Goal: Task Accomplishment & Management: Use online tool/utility

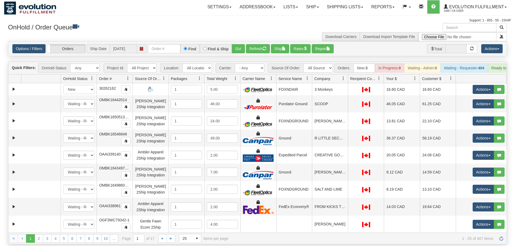
click at [153, 42] on div "Options / Filters Group Shipments Orders Ship Date [DATE] Find Find & Ship Go! …" at bounding box center [257, 49] width 498 height 14
click at [158, 44] on input "text" at bounding box center [164, 48] width 32 height 9
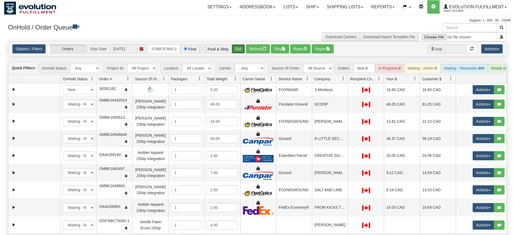
click at [236, 50] on div "Is equal to Is not equal to Contains Does not contains CAD USD EUR ZAR [PERSON_…" at bounding box center [257, 142] width 507 height 203
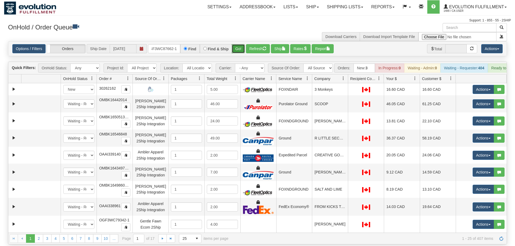
click at [242, 44] on button "Go!" at bounding box center [238, 48] width 13 height 9
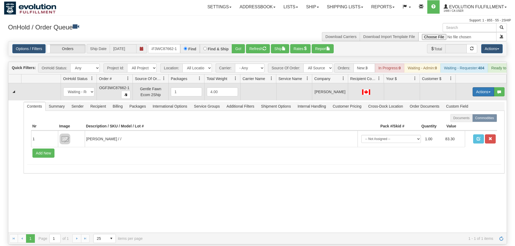
click at [473, 87] on button "Actions" at bounding box center [482, 91] width 21 height 9
click at [467, 114] on span "Rate All Services" at bounding box center [472, 116] width 32 height 4
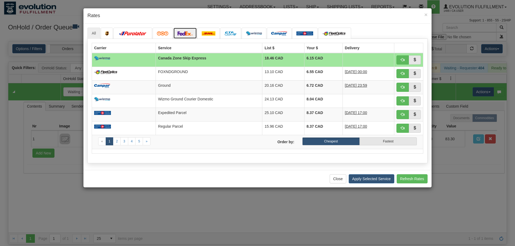
click at [184, 36] on link at bounding box center [185, 33] width 24 height 11
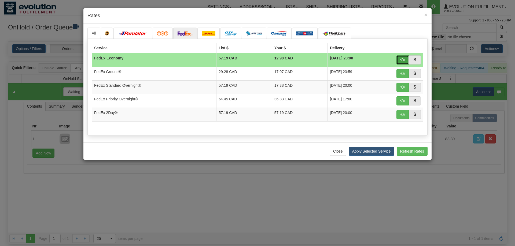
click at [403, 62] on button "button" at bounding box center [402, 59] width 12 height 9
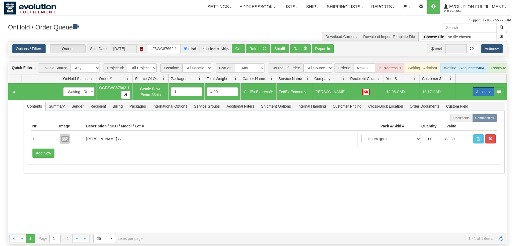
click at [477, 87] on button "Actions" at bounding box center [482, 91] width 21 height 9
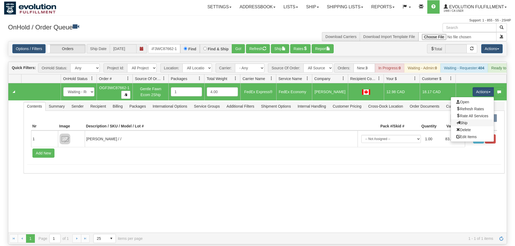
click at [459, 120] on link "Ship" at bounding box center [472, 123] width 43 height 7
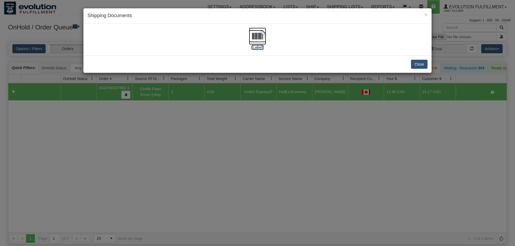
click at [256, 42] on img at bounding box center [257, 36] width 17 height 17
drag, startPoint x: 281, startPoint y: 166, endPoint x: 273, endPoint y: 152, distance: 15.5
click at [277, 157] on div "× Shipping Documents [Label] Close" at bounding box center [257, 123] width 515 height 246
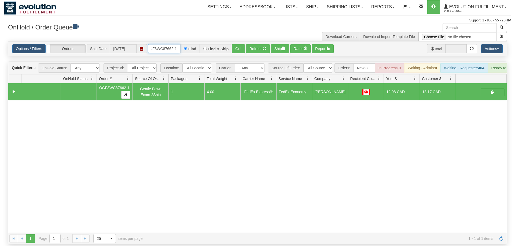
click at [176, 44] on input "OGF3WC87662-1" at bounding box center [164, 48] width 32 height 9
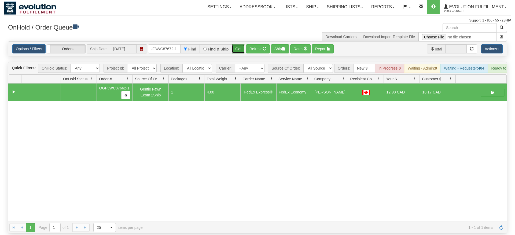
click at [241, 50] on div "Is equal to Is not equal to Contains Does not contains CAD USD EUR ZAR [PERSON_…" at bounding box center [257, 137] width 507 height 192
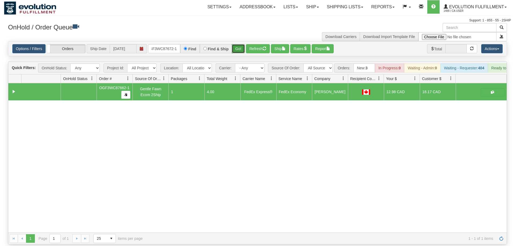
click at [239, 44] on button "Go!" at bounding box center [238, 48] width 13 height 9
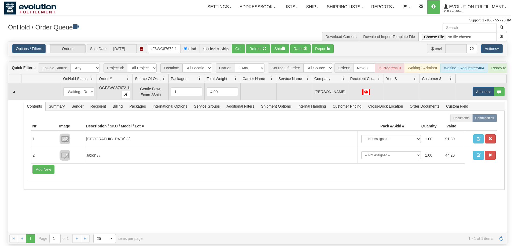
drag, startPoint x: 466, startPoint y: 79, endPoint x: 468, endPoint y: 81, distance: 3.0
click at [467, 83] on td "Actions Open Refresh Rates Rate All Services Ship Delete Edit Items" at bounding box center [480, 91] width 51 height 17
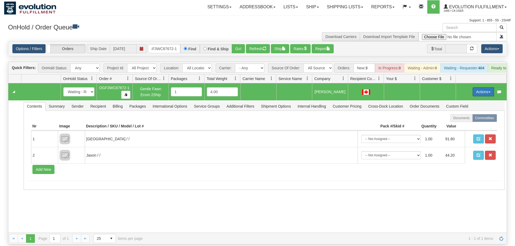
click at [476, 87] on button "Actions" at bounding box center [482, 91] width 21 height 9
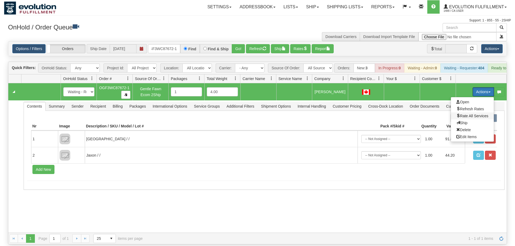
click at [464, 114] on span "Rate All Services" at bounding box center [472, 116] width 32 height 4
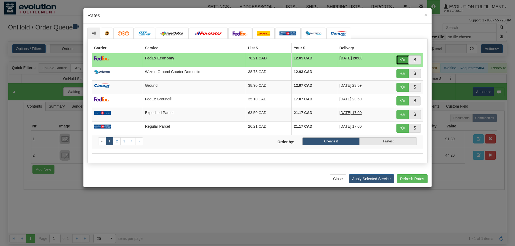
click at [405, 61] on button "button" at bounding box center [402, 59] width 12 height 9
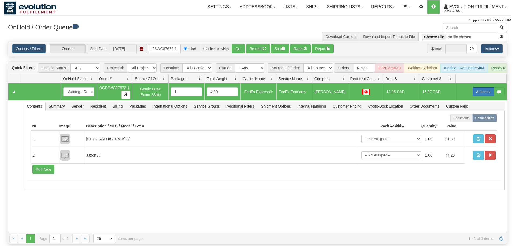
click at [480, 87] on button "Actions" at bounding box center [482, 91] width 21 height 9
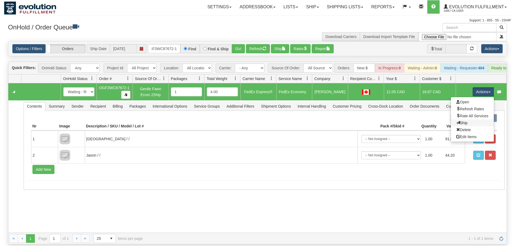
click at [467, 120] on link "Ship" at bounding box center [472, 123] width 43 height 7
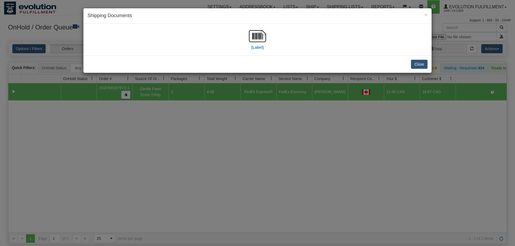
click at [243, 29] on div "[Label]" at bounding box center [257, 40] width 340 height 24
click at [251, 36] on img at bounding box center [257, 36] width 17 height 17
drag, startPoint x: 336, startPoint y: 188, endPoint x: 334, endPoint y: 181, distance: 6.4
click at [334, 181] on div "× Shipping Documents [Label] Close" at bounding box center [257, 123] width 515 height 246
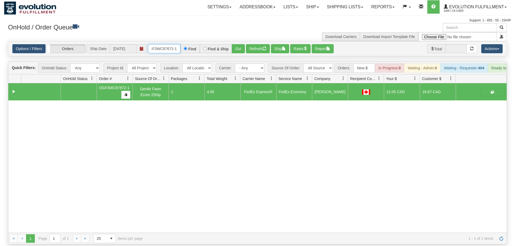
click at [172, 44] on input "OGF3WC87672-1" at bounding box center [164, 48] width 32 height 9
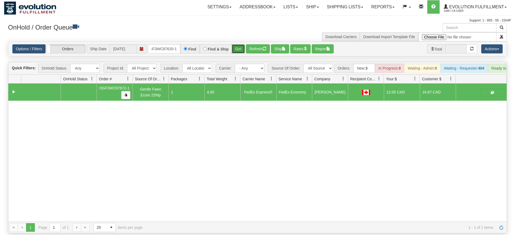
drag, startPoint x: 237, startPoint y: 39, endPoint x: 243, endPoint y: 38, distance: 6.0
click at [237, 50] on div "Is equal to Is not equal to Contains Does not contains CAD USD EUR ZAR [PERSON_…" at bounding box center [257, 137] width 507 height 192
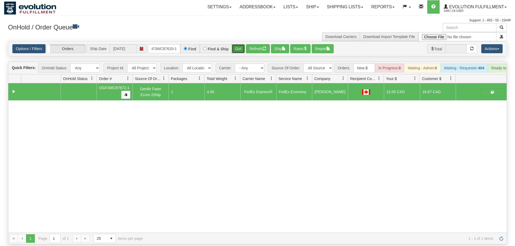
click at [241, 44] on button "Go!" at bounding box center [238, 48] width 13 height 9
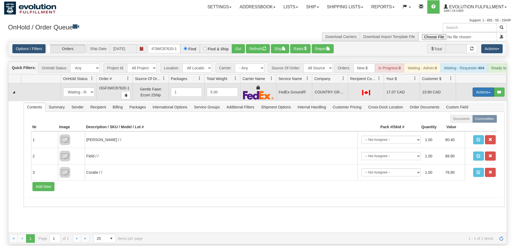
click at [482, 88] on button "Actions" at bounding box center [482, 92] width 21 height 9
click at [467, 120] on link "Ship" at bounding box center [472, 123] width 43 height 7
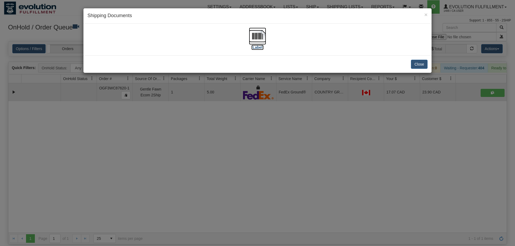
click at [258, 39] on img at bounding box center [257, 36] width 17 height 17
drag, startPoint x: 307, startPoint y: 208, endPoint x: 307, endPoint y: 203, distance: 4.8
click at [307, 203] on div "× Shipping Documents [Label] Close" at bounding box center [257, 123] width 515 height 246
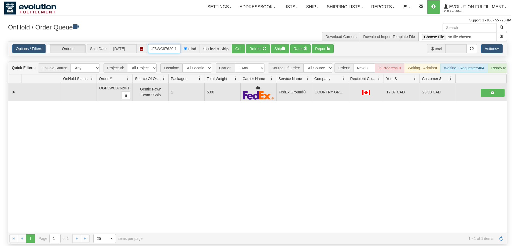
click at [167, 44] on input "oGF3WC87620-1" at bounding box center [164, 48] width 32 height 9
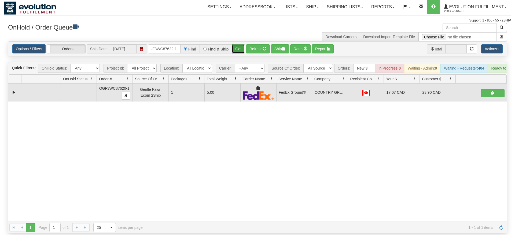
click at [238, 51] on div "Is equal to Is not equal to Contains Does not contains CAD USD EUR ZAR [PERSON_…" at bounding box center [257, 137] width 507 height 192
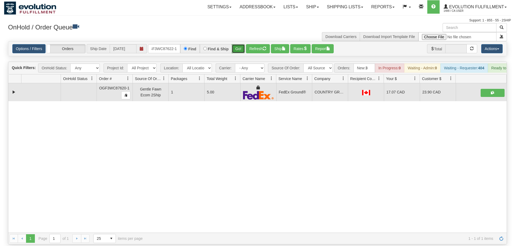
click at [238, 44] on button "Go!" at bounding box center [238, 48] width 13 height 9
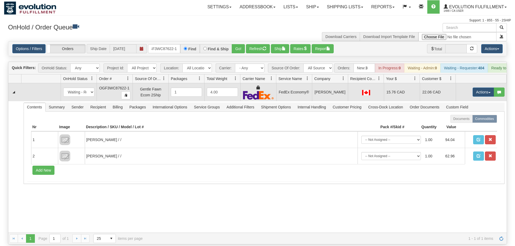
click at [481, 90] on td "Actions Open Refresh Rates Rate All Services Ship Delete Edit Items" at bounding box center [480, 92] width 51 height 18
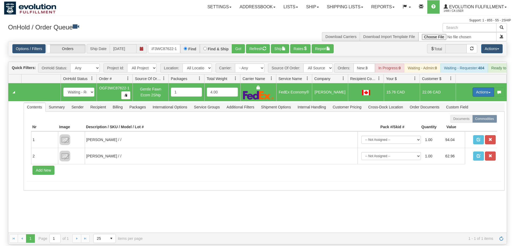
click at [481, 88] on button "Actions" at bounding box center [482, 92] width 21 height 9
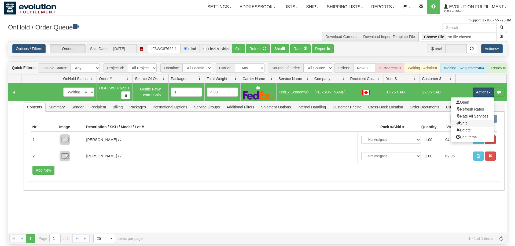
click at [467, 120] on link "Ship" at bounding box center [472, 123] width 43 height 7
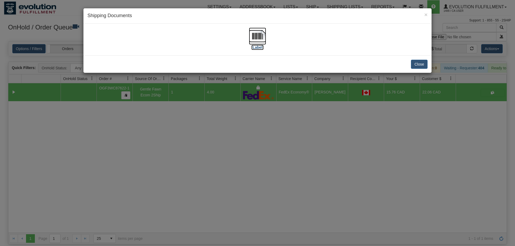
click at [264, 32] on img at bounding box center [257, 36] width 17 height 17
click at [257, 184] on div "× Shipping Documents [Label] Close" at bounding box center [257, 123] width 515 height 246
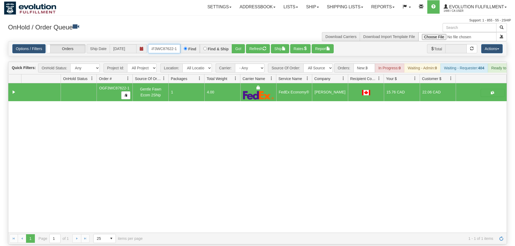
click at [164, 44] on input "OGF3WC87622-1" at bounding box center [164, 48] width 32 height 9
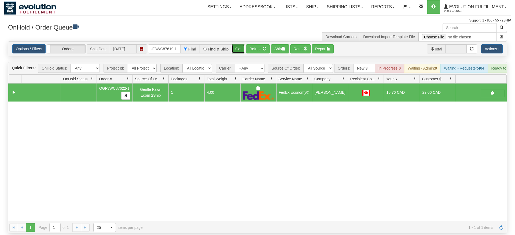
drag, startPoint x: 238, startPoint y: 37, endPoint x: 242, endPoint y: 38, distance: 3.5
click at [239, 47] on div "Options / Filters Group Shipments Orders Ship Date [DATE] oGF3WC87619-1 Find Fi…" at bounding box center [257, 49] width 498 height 14
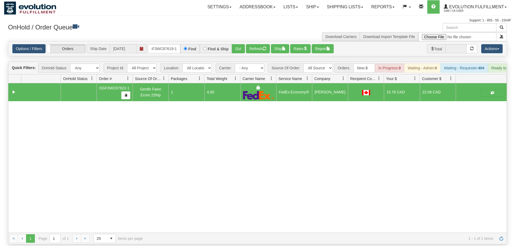
click at [241, 42] on div "Options / Filters Group Shipments Orders Ship Date [DATE] oGF3WC87619-1 Find Fi…" at bounding box center [257, 49] width 498 height 14
click at [237, 44] on button "Go!" at bounding box center [238, 48] width 13 height 9
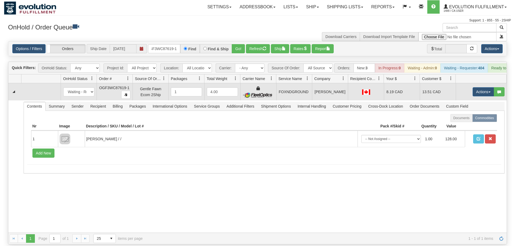
click at [477, 83] on td "Actions Open Refresh Rates Rate All Services Ship Delete Edit Items" at bounding box center [480, 91] width 51 height 17
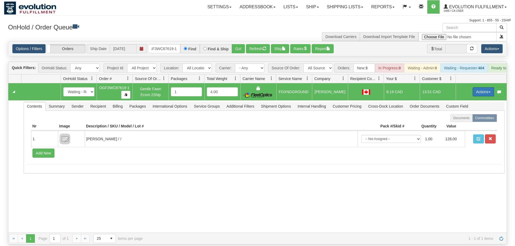
click at [476, 87] on button "Actions" at bounding box center [482, 91] width 21 height 9
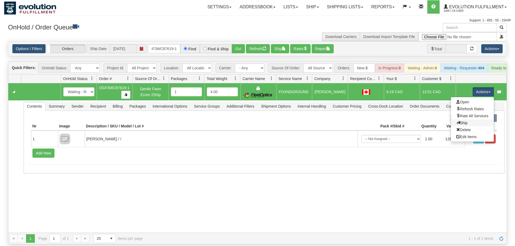
click at [467, 120] on link "Ship" at bounding box center [472, 123] width 43 height 7
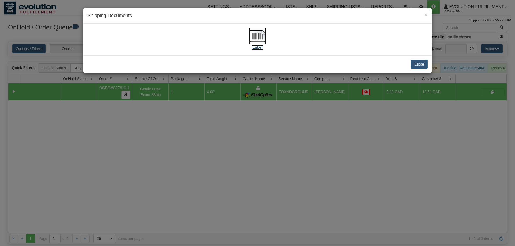
click at [250, 38] on img at bounding box center [257, 36] width 17 height 17
drag, startPoint x: 244, startPoint y: 189, endPoint x: 172, endPoint y: 10, distance: 193.3
click at [245, 179] on div "× Shipping Documents [Label] Close" at bounding box center [257, 123] width 515 height 246
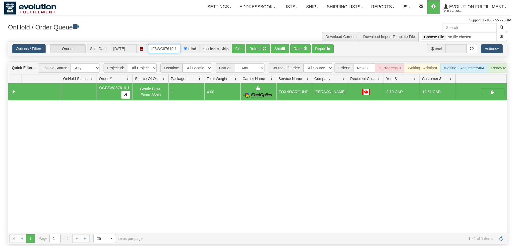
click at [163, 44] on input "oGF3WC87619-1" at bounding box center [164, 48] width 32 height 9
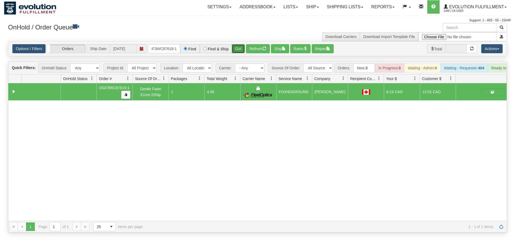
click at [240, 53] on div "Is equal to Is not equal to Contains Does not contains CAD USD EUR ZAR [PERSON_…" at bounding box center [257, 137] width 507 height 192
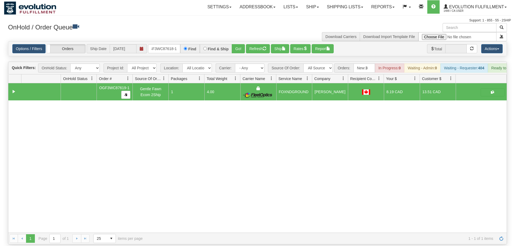
click at [240, 46] on div "Options / Filters Group Shipments Orders Ship Date [DATE] oGF3WC87618-1 Find Fi…" at bounding box center [257, 49] width 498 height 14
click at [233, 44] on button "Go!" at bounding box center [238, 48] width 13 height 9
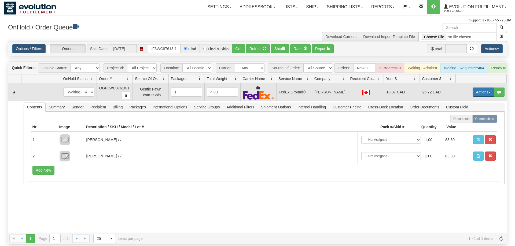
click at [475, 88] on button "Actions" at bounding box center [482, 92] width 21 height 9
click at [472, 120] on link "Ship" at bounding box center [472, 123] width 43 height 7
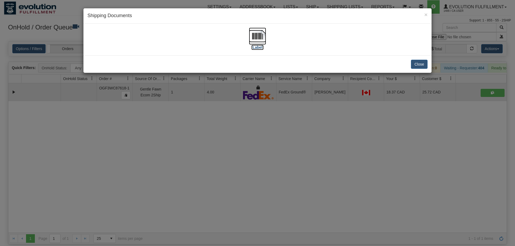
click at [256, 42] on img at bounding box center [257, 36] width 17 height 17
drag, startPoint x: 264, startPoint y: 139, endPoint x: 165, endPoint y: 0, distance: 170.7
click at [264, 126] on div "× Shipping Documents [Label] Close" at bounding box center [257, 123] width 515 height 246
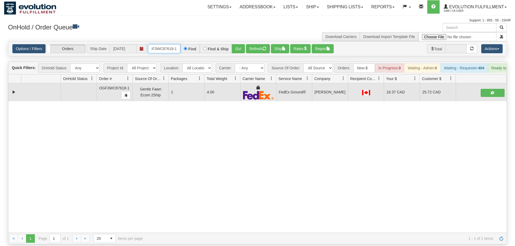
click at [164, 44] on input "oGF3WC87618-1" at bounding box center [164, 48] width 32 height 9
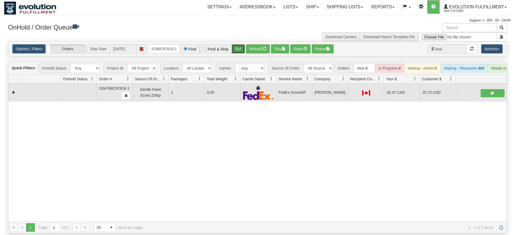
drag, startPoint x: 240, startPoint y: 52, endPoint x: 238, endPoint y: 40, distance: 12.0
click at [240, 52] on div "Is equal to Is not equal to Contains Does not contains CAD USD EUR ZAR [PERSON_…" at bounding box center [257, 137] width 507 height 192
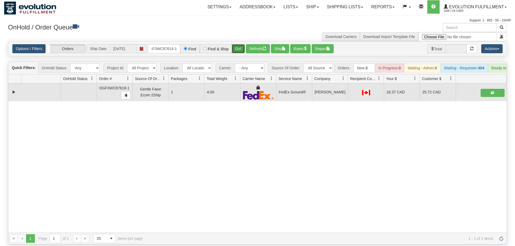
click at [237, 44] on button "Go!" at bounding box center [238, 48] width 13 height 9
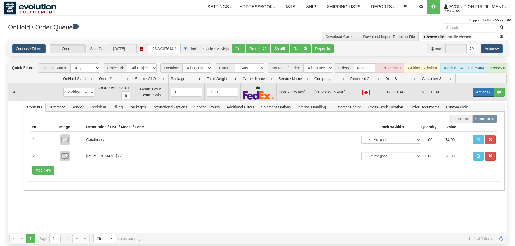
click at [478, 88] on button "Actions" at bounding box center [482, 92] width 21 height 9
click at [471, 120] on link "Ship" at bounding box center [472, 123] width 43 height 7
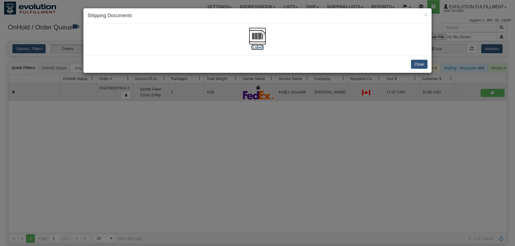
click at [261, 40] on img at bounding box center [257, 36] width 17 height 17
drag, startPoint x: 268, startPoint y: 183, endPoint x: 166, endPoint y: 21, distance: 190.4
click at [271, 171] on div "× Shipping Documents [Label] Close" at bounding box center [257, 123] width 515 height 246
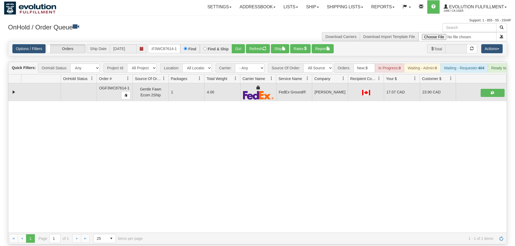
click at [170, 47] on div "Options / Filters Group Shipments Orders Ship Date [DATE] OGF3WC87614-1 Find Fi…" at bounding box center [257, 49] width 498 height 14
click at [171, 44] on input "OGF3WC87614-1" at bounding box center [164, 48] width 32 height 9
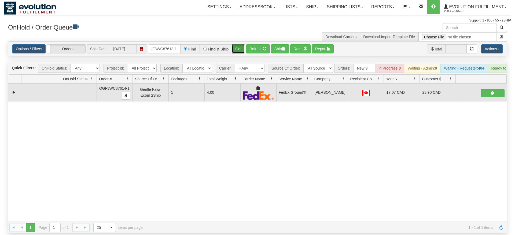
drag, startPoint x: 234, startPoint y: 42, endPoint x: 235, endPoint y: 52, distance: 10.0
click at [235, 53] on div "Is equal to Is not equal to Contains Does not contains CAD USD EUR ZAR [PERSON_…" at bounding box center [257, 137] width 507 height 192
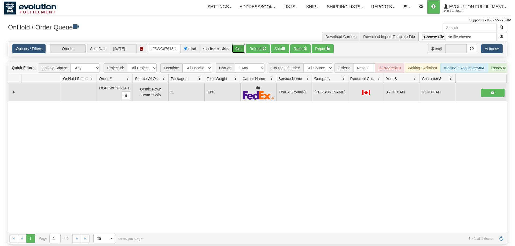
click at [240, 45] on button "Go!" at bounding box center [238, 48] width 13 height 9
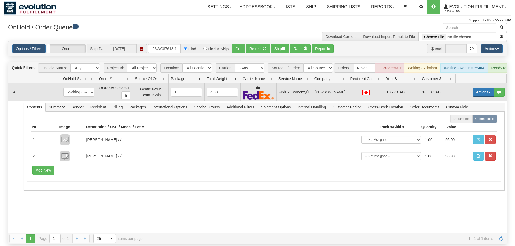
click at [476, 88] on button "Actions" at bounding box center [482, 92] width 21 height 9
click at [466, 121] on span "Ship" at bounding box center [461, 123] width 11 height 4
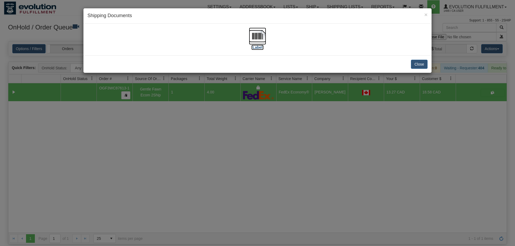
click at [254, 34] on img at bounding box center [257, 36] width 17 height 17
drag, startPoint x: 286, startPoint y: 121, endPoint x: 174, endPoint y: 55, distance: 129.5
click at [285, 119] on div "× Shipping Documents [Label] Close" at bounding box center [257, 123] width 515 height 246
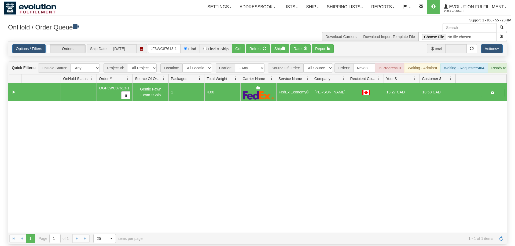
click at [166, 42] on div "Options / Filters Group Shipments Orders Ship Date [DATE] OGF3WC87613-1 Find Fi…" at bounding box center [257, 49] width 498 height 14
click at [168, 44] on input "OGF3WC87613-1" at bounding box center [164, 48] width 32 height 9
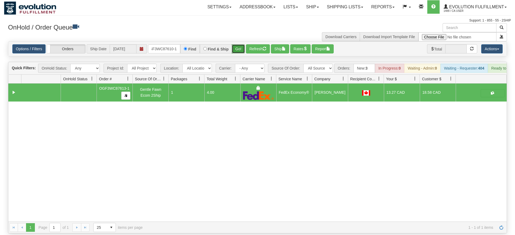
drag, startPoint x: 240, startPoint y: 38, endPoint x: 239, endPoint y: 43, distance: 5.3
click at [240, 50] on div "Is equal to Is not equal to Contains Does not contains CAD USD EUR ZAR [PERSON_…" at bounding box center [257, 137] width 507 height 192
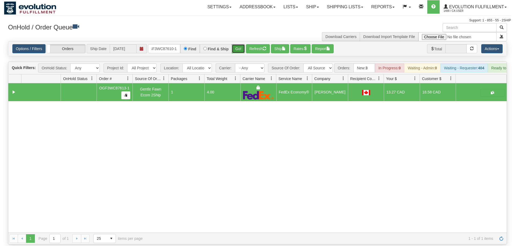
click at [239, 44] on button "Go!" at bounding box center [238, 48] width 13 height 9
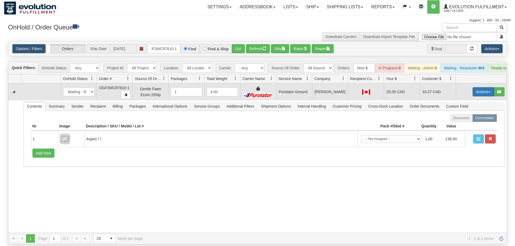
click at [481, 87] on button "Actions" at bounding box center [482, 91] width 21 height 9
click at [461, 114] on span "Rate All Services" at bounding box center [472, 116] width 32 height 4
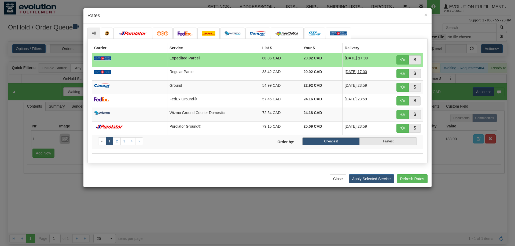
click at [130, 174] on div "Close Apply Selected Service Refresh Rates" at bounding box center [257, 178] width 348 height 17
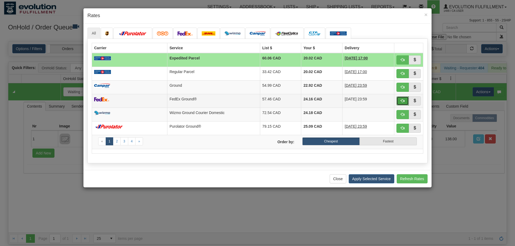
click at [399, 100] on button "button" at bounding box center [402, 100] width 12 height 9
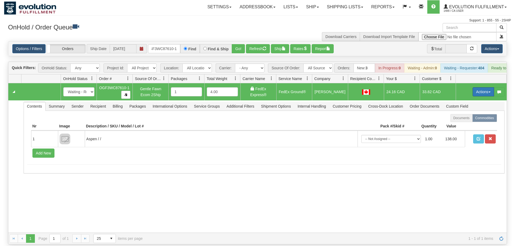
click at [476, 87] on button "Actions" at bounding box center [482, 91] width 21 height 9
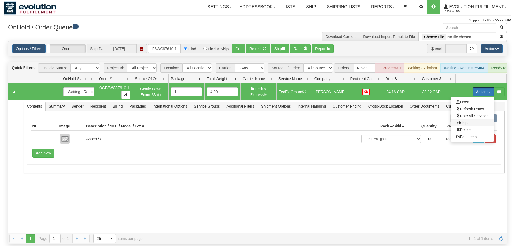
click at [457, 121] on span "Ship" at bounding box center [461, 123] width 11 height 4
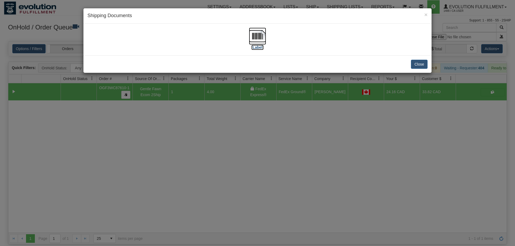
click at [251, 40] on img at bounding box center [257, 36] width 17 height 17
drag, startPoint x: 278, startPoint y: 168, endPoint x: 278, endPoint y: 164, distance: 4.1
click at [278, 166] on div "× Shipping Documents [Label] Close" at bounding box center [257, 123] width 515 height 246
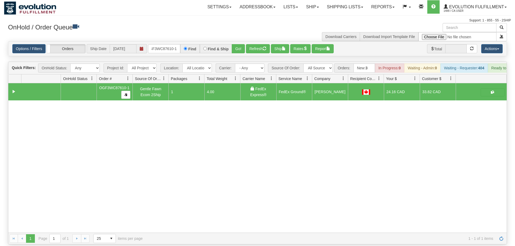
click at [180, 45] on div "Find" at bounding box center [189, 48] width 19 height 9
click at [174, 44] on input "oGF3WC87610-1" at bounding box center [164, 48] width 32 height 9
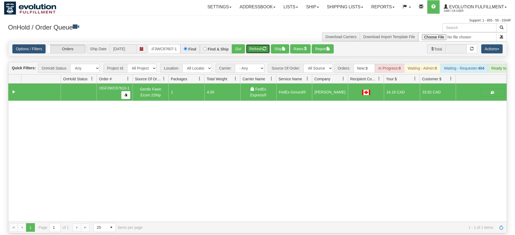
drag, startPoint x: 250, startPoint y: 41, endPoint x: 240, endPoint y: 47, distance: 11.7
click at [249, 53] on div "Is equal to Is not equal to Contains Does not contains CAD USD EUR ZAR [PERSON_…" at bounding box center [257, 137] width 507 height 192
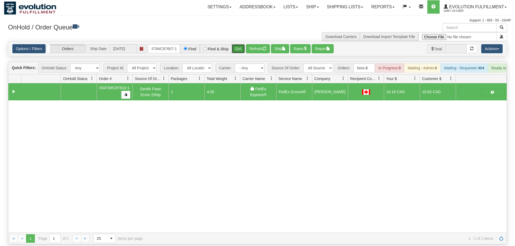
click at [238, 44] on button "Go!" at bounding box center [238, 48] width 13 height 9
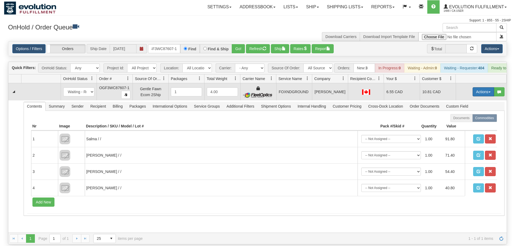
click at [477, 87] on button "Actions" at bounding box center [482, 91] width 21 height 9
click at [469, 120] on link "Ship" at bounding box center [472, 123] width 43 height 7
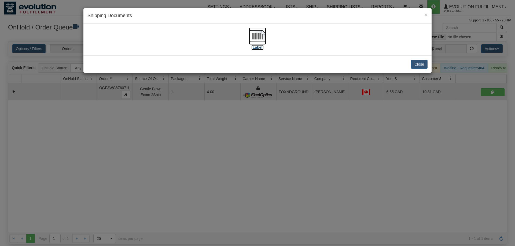
click at [258, 36] on img at bounding box center [257, 36] width 17 height 17
drag, startPoint x: 273, startPoint y: 151, endPoint x: 197, endPoint y: 25, distance: 147.0
click at [273, 148] on div "× Shipping Documents [Label] Close" at bounding box center [257, 123] width 515 height 246
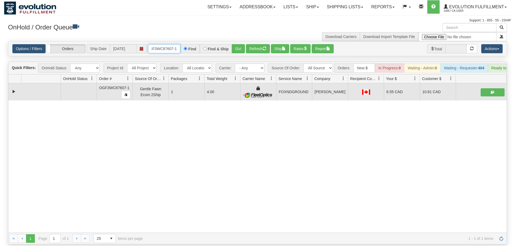
click at [167, 44] on input "OGF3WC87607-1" at bounding box center [164, 48] width 32 height 9
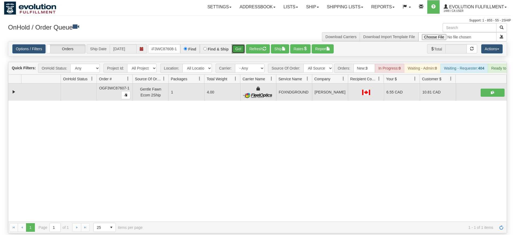
click at [234, 53] on div "Is equal to Is not equal to Contains Does not contains CAD USD EUR ZAR [PERSON_…" at bounding box center [257, 137] width 507 height 192
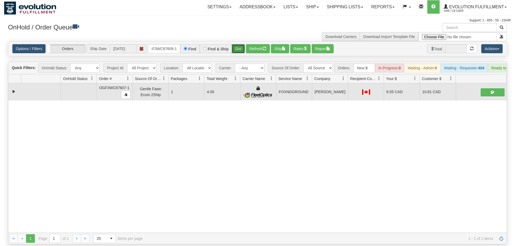
click at [235, 46] on div "Options / Filters Group Shipments Orders Ship Date [DATE] OGF3WC87608-1 Find Fi…" at bounding box center [257, 49] width 498 height 14
click at [236, 44] on button "Go!" at bounding box center [238, 48] width 13 height 9
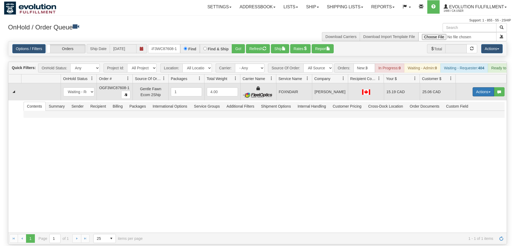
click at [475, 87] on button "Actions" at bounding box center [482, 91] width 21 height 9
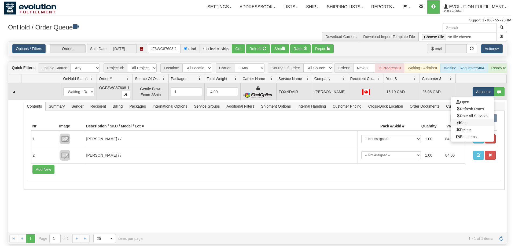
click at [469, 120] on link "Ship" at bounding box center [472, 123] width 43 height 7
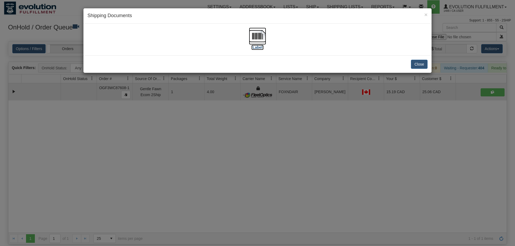
click at [260, 40] on img at bounding box center [257, 36] width 17 height 17
drag, startPoint x: 274, startPoint y: 124, endPoint x: 273, endPoint y: 119, distance: 4.6
click at [273, 119] on div "× Shipping Documents [Label] Close" at bounding box center [257, 123] width 515 height 246
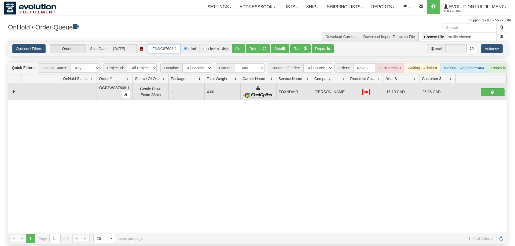
click at [162, 44] on input "OGF3WC87608-1" at bounding box center [164, 48] width 32 height 9
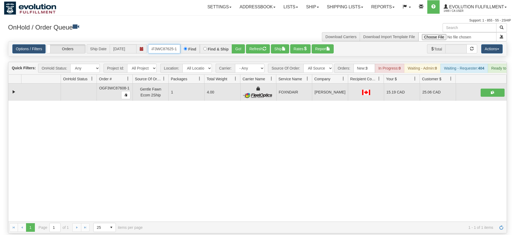
type input "OGF3WC87625-1"
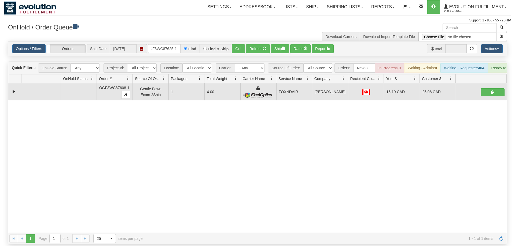
drag, startPoint x: 246, startPoint y: 43, endPoint x: 241, endPoint y: 49, distance: 8.0
click at [246, 54] on div "Is equal to Is not equal to Contains Does not contains CAD USD EUR ZAR [PERSON_…" at bounding box center [257, 142] width 507 height 203
click at [241, 46] on div "Options / Filters Group Shipments Orders Ship Date [DATE] OGF3WC87625-1 Find Fi…" at bounding box center [257, 49] width 498 height 14
click at [241, 44] on button "Go!" at bounding box center [238, 48] width 13 height 9
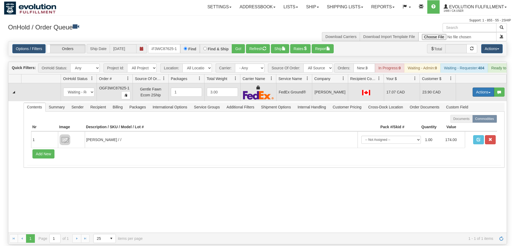
click at [481, 88] on button "Actions" at bounding box center [482, 92] width 21 height 9
click at [470, 120] on link "Ship" at bounding box center [472, 123] width 43 height 7
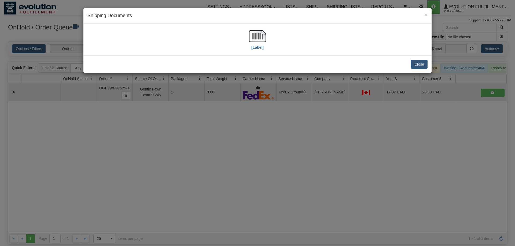
click at [248, 35] on div "[Label]" at bounding box center [257, 40] width 340 height 24
click at [254, 39] on img at bounding box center [257, 36] width 17 height 17
drag, startPoint x: 246, startPoint y: 146, endPoint x: 116, endPoint y: 17, distance: 183.7
click at [247, 138] on div "× Shipping Documents [Label] Close" at bounding box center [257, 123] width 515 height 246
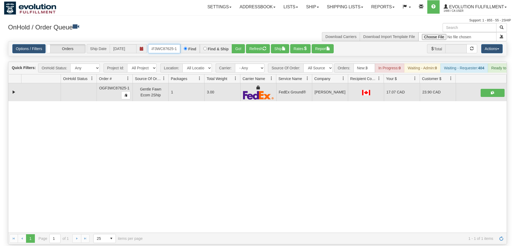
click at [160, 44] on input "OGF3WC87625-1" at bounding box center [164, 48] width 32 height 9
